Goal: Task Accomplishment & Management: Manage account settings

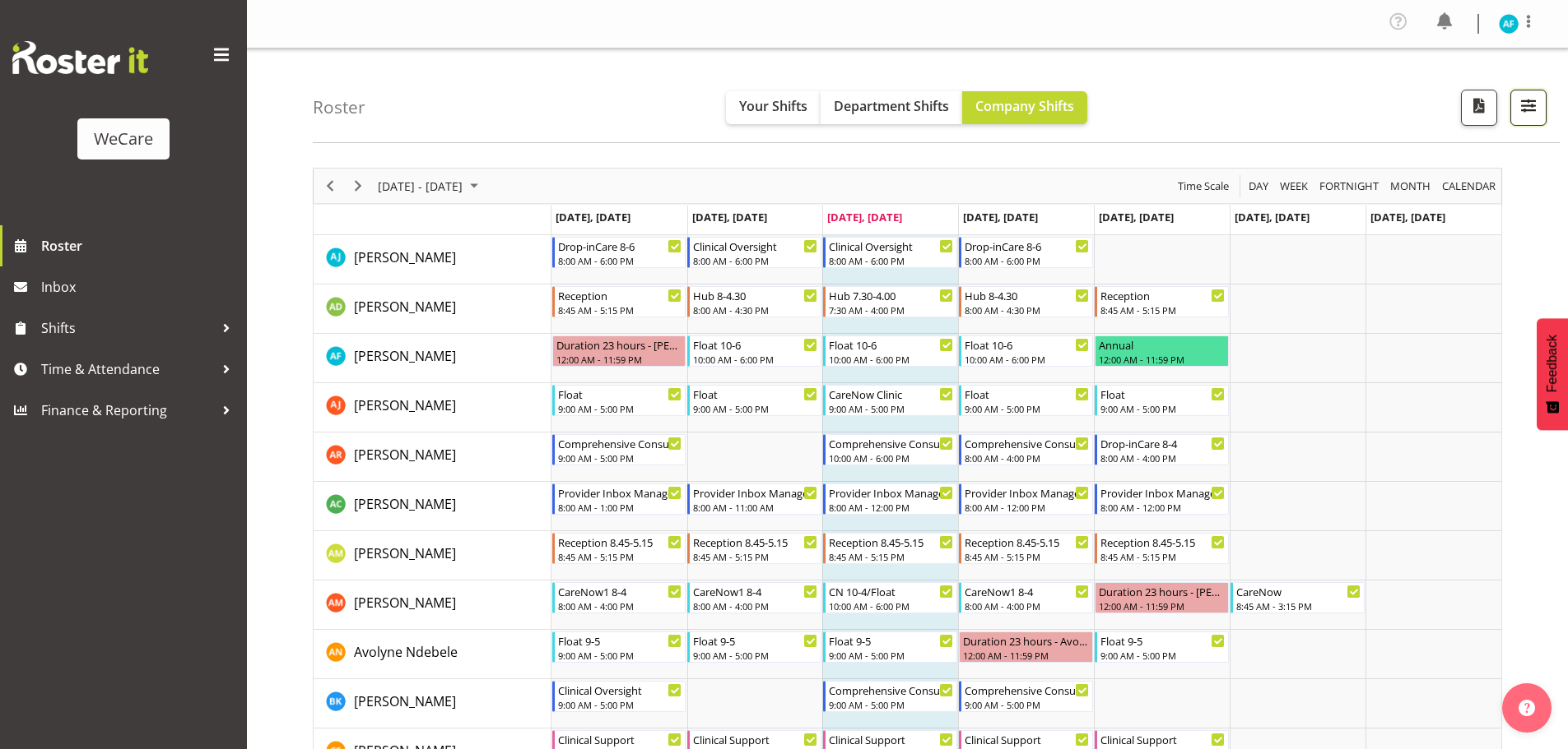
click at [1541, 102] on button "button" at bounding box center [1528, 108] width 36 height 36
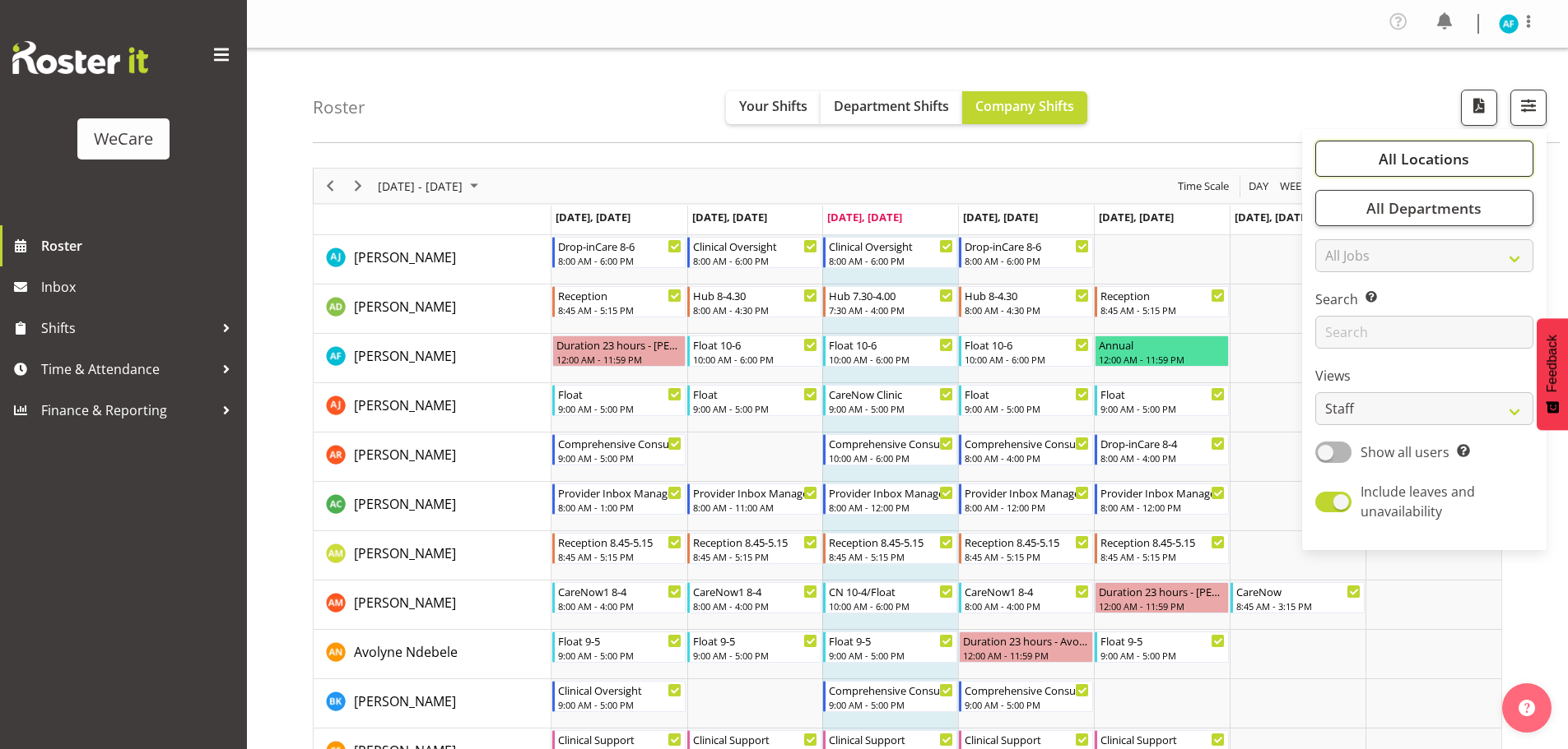
click at [1386, 159] on span "All Locations" at bounding box center [1424, 159] width 91 height 20
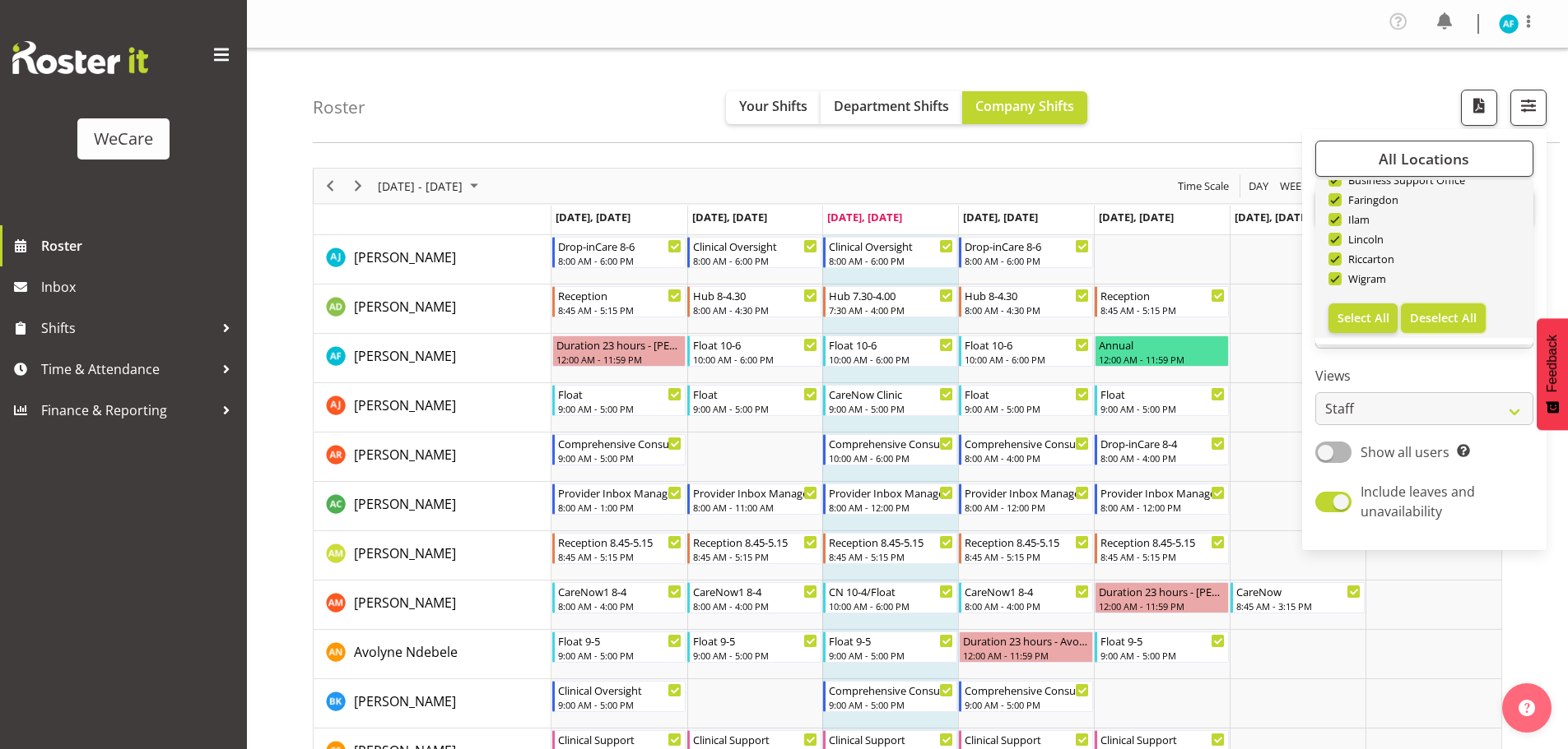
click at [1414, 315] on span "Deselect All" at bounding box center [1443, 318] width 67 height 15
checkbox input "false"
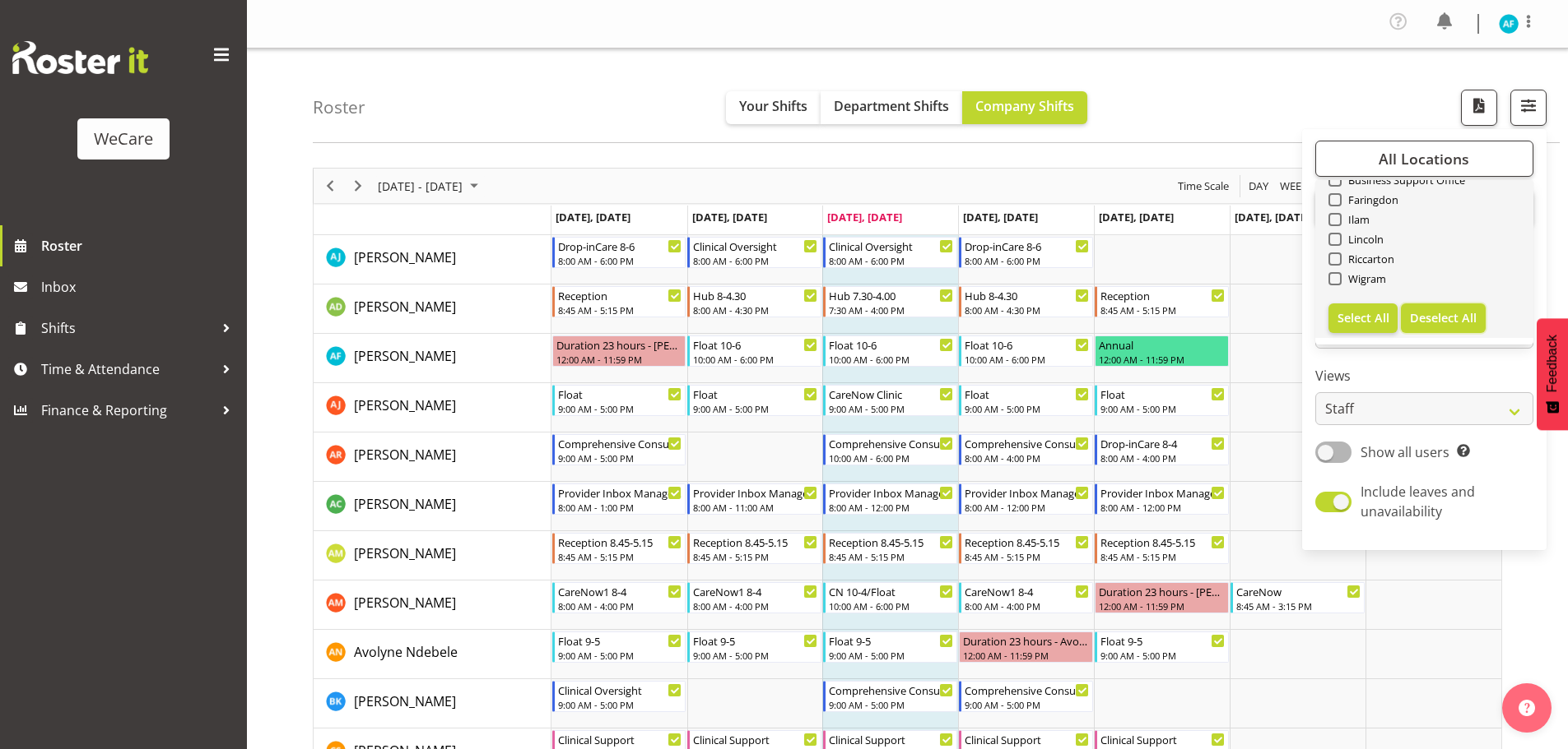
checkbox input "false"
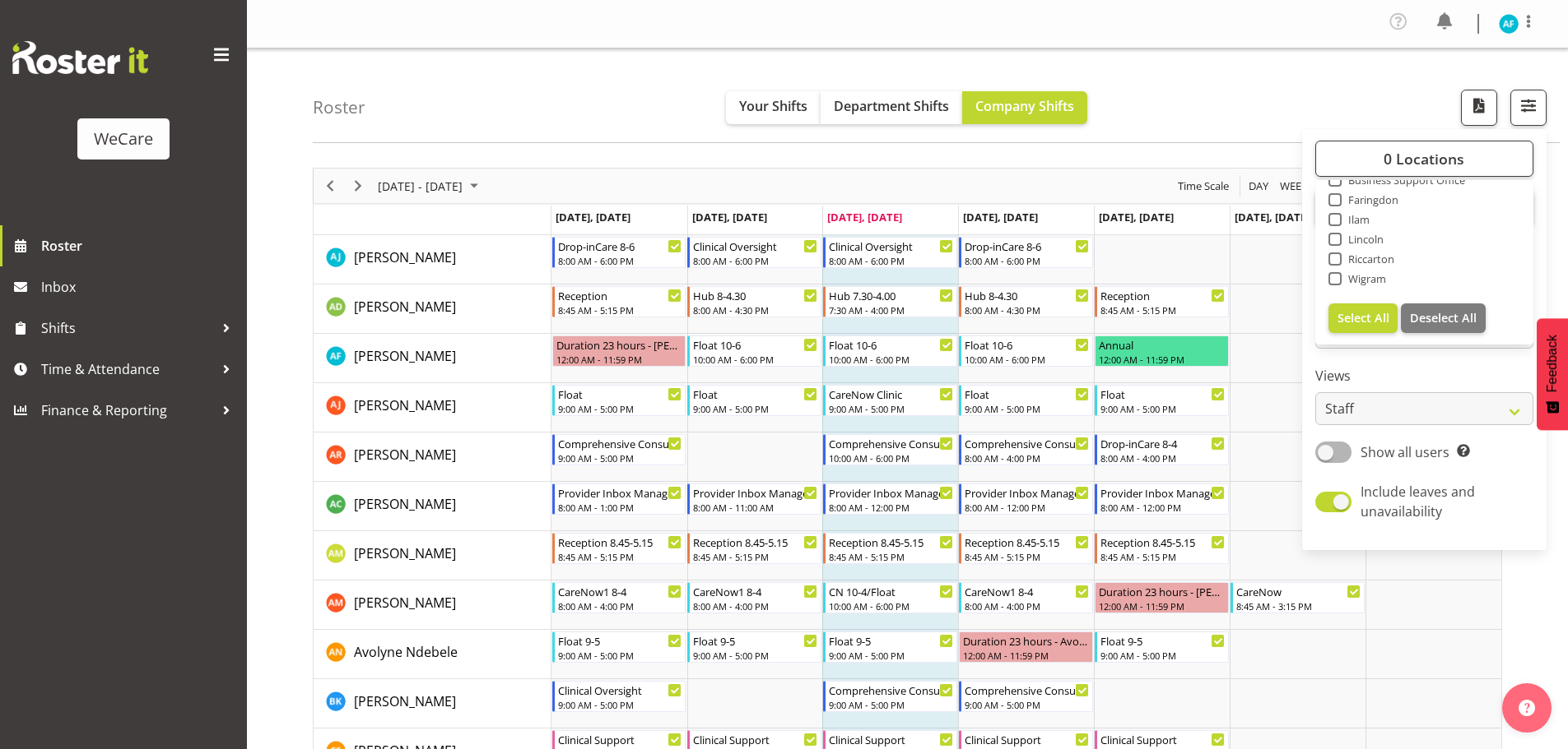
drag, startPoint x: 1338, startPoint y: 279, endPoint x: 1579, endPoint y: 351, distance: 251.5
click at [1345, 279] on label "Wigram" at bounding box center [1357, 279] width 58 height 13
click at [1339, 279] on input "Wigram" at bounding box center [1333, 279] width 10 height 10
checkbox input "true"
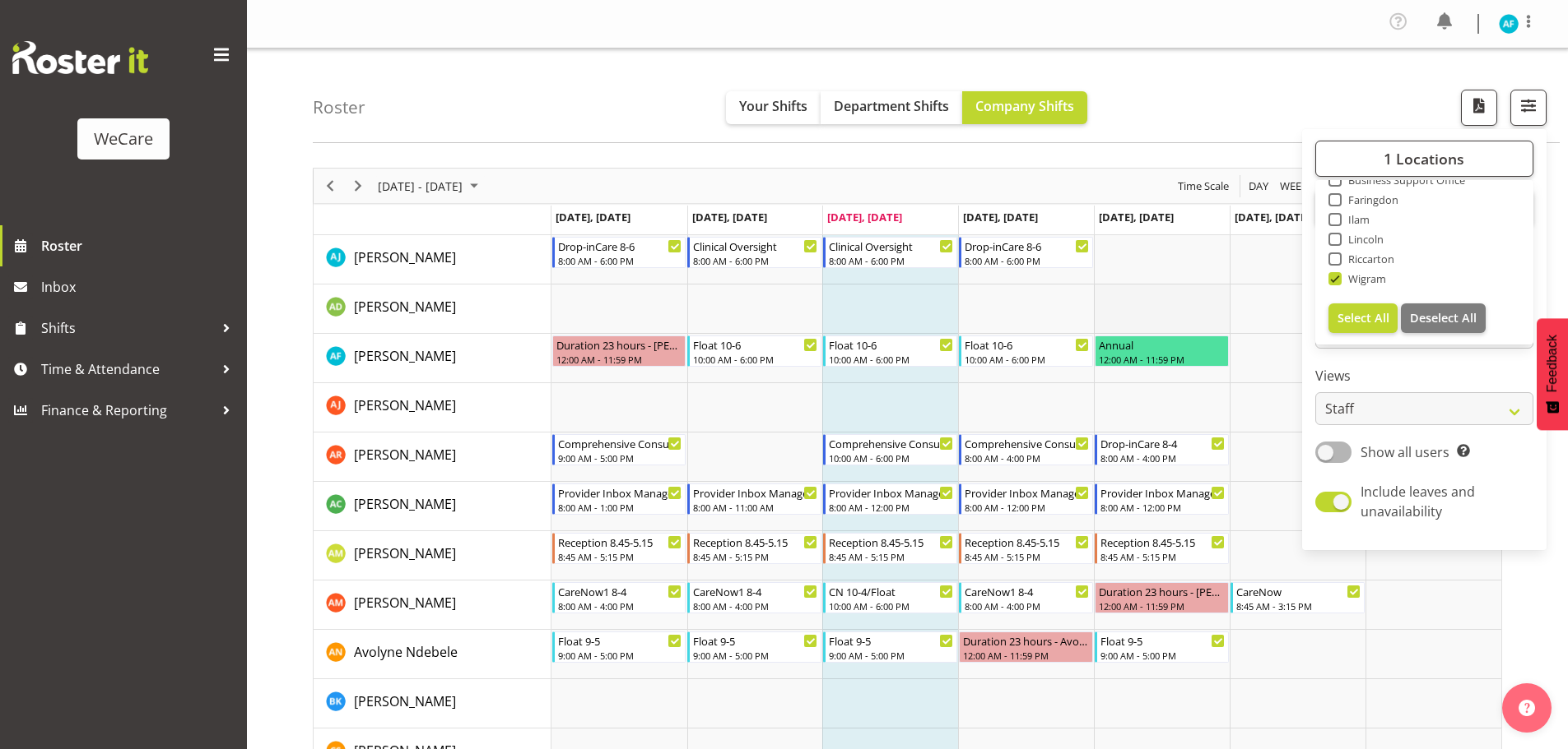
click at [1162, 290] on td "Timeline Week of September 3, 2025" at bounding box center [1162, 309] width 135 height 50
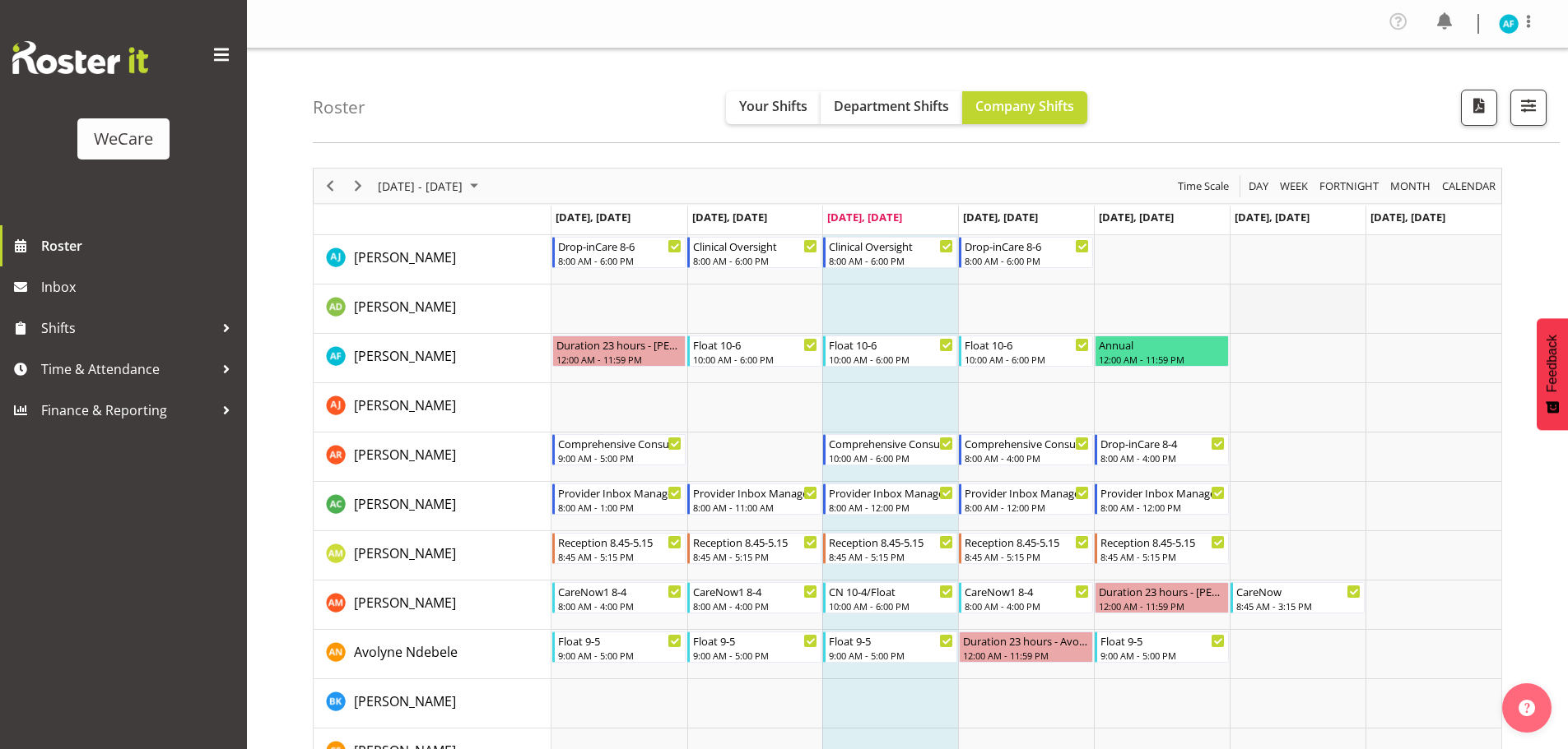
click at [1342, 316] on td "Timeline Week of September 3, 2025" at bounding box center [1297, 309] width 135 height 50
click at [1028, 300] on td "Timeline Week of September 3, 2025" at bounding box center [1025, 309] width 135 height 50
click at [1341, 349] on td "Timeline Week of September 3, 2025" at bounding box center [1297, 359] width 135 height 50
click at [1107, 318] on td "Timeline Week of September 3, 2025" at bounding box center [1162, 309] width 135 height 50
click at [1430, 437] on td "Timeline Week of September 3, 2025" at bounding box center [1433, 458] width 135 height 50
